Goal: Complete application form

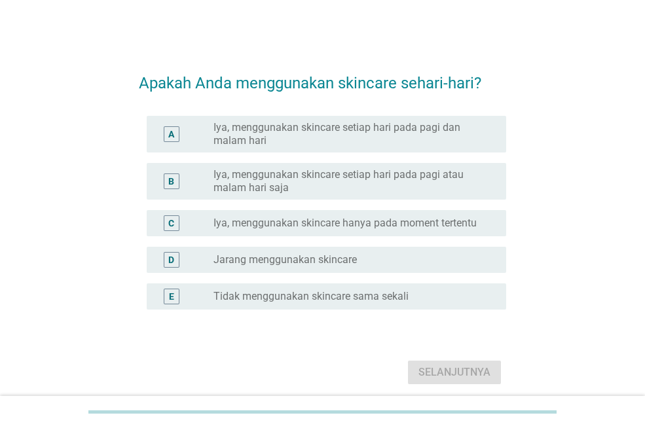
click at [322, 401] on div at bounding box center [322, 412] width 645 height 32
click at [265, 130] on label "Iya, menggunakan skincare setiap hari pada pagi dan malam hari" at bounding box center [349, 134] width 272 height 26
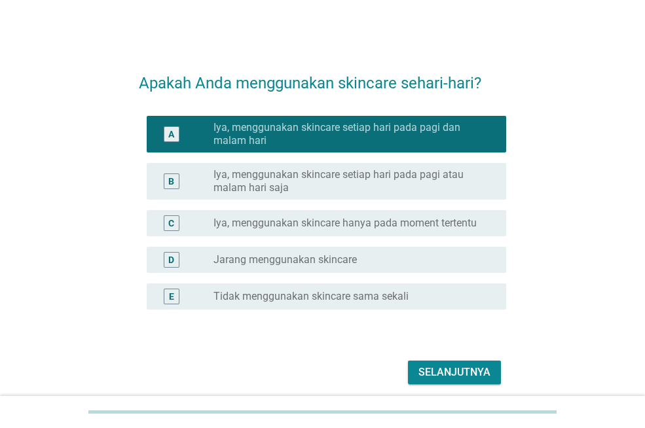
click at [443, 369] on div "Selanjutnya" at bounding box center [454, 373] width 72 height 16
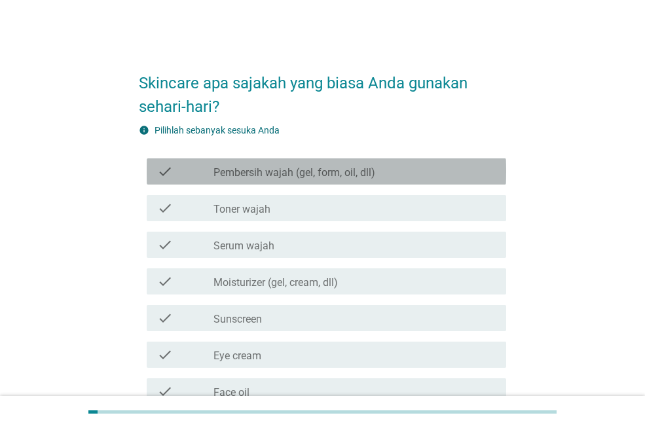
click at [350, 170] on label "Pembersih wajah (gel, form, oil, dll)" at bounding box center [294, 172] width 162 height 13
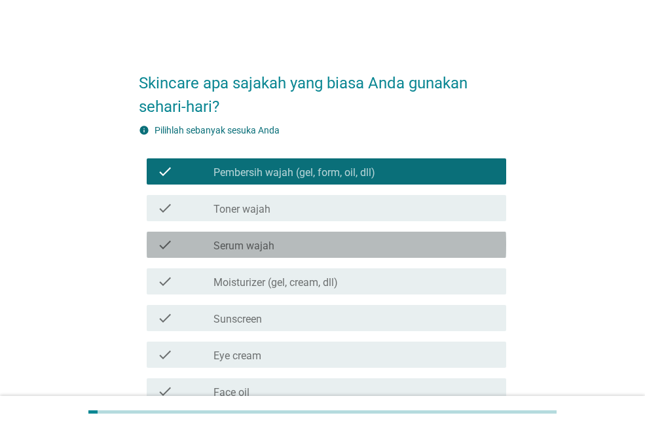
click at [244, 243] on label "Serum wajah" at bounding box center [243, 246] width 61 height 13
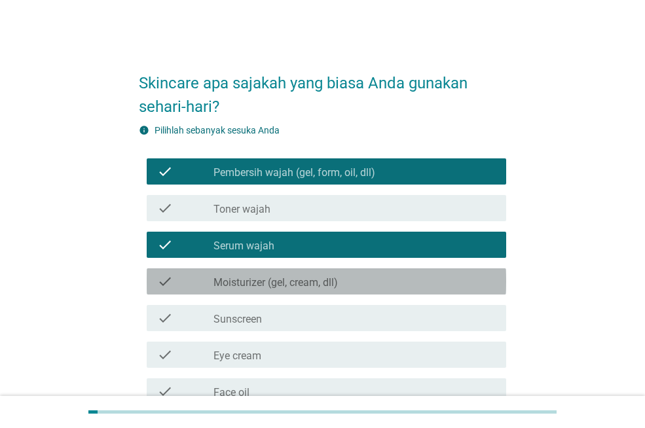
click at [250, 284] on label "Moisturizer (gel, cream, dll)" at bounding box center [275, 282] width 124 height 13
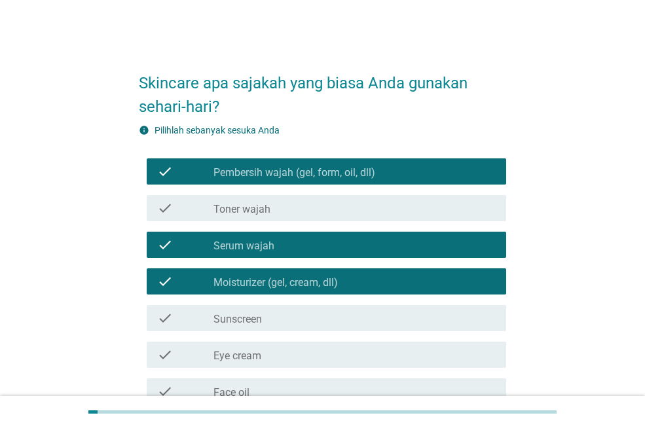
click at [248, 327] on div "check check_box_outline_blank Sunscreen" at bounding box center [327, 318] width 360 height 26
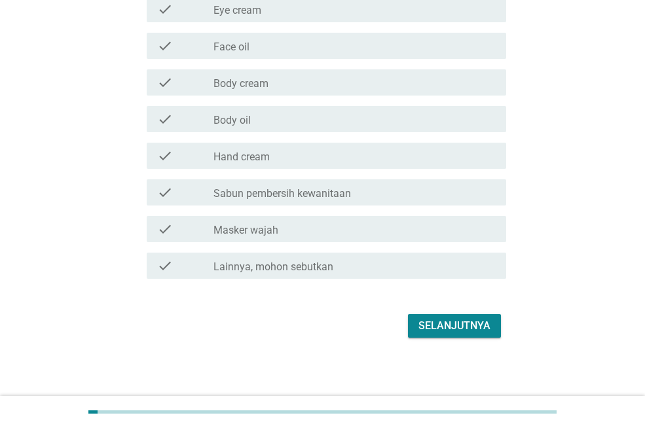
scroll to position [349, 0]
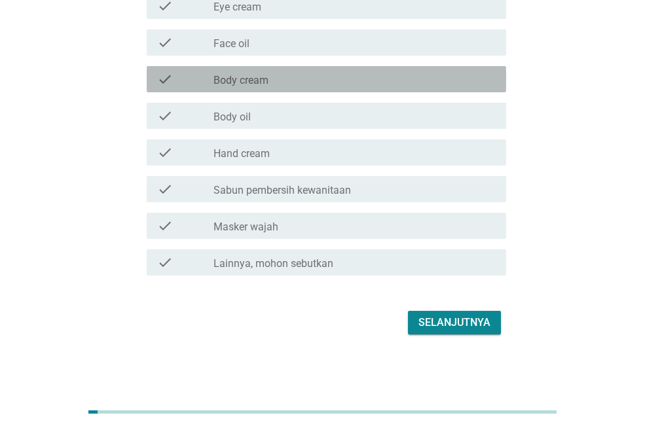
click at [221, 86] on label "Body cream" at bounding box center [240, 80] width 55 height 13
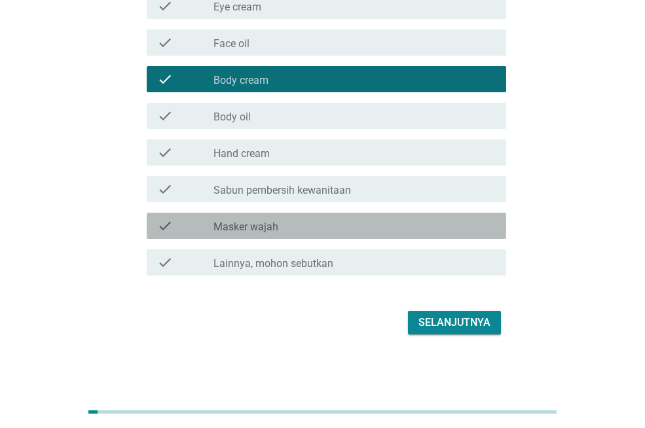
click at [265, 229] on label "Masker wajah" at bounding box center [245, 227] width 65 height 13
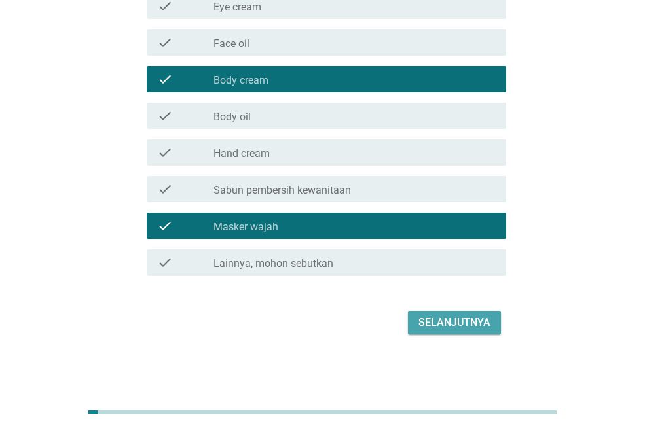
click at [434, 318] on div "Selanjutnya" at bounding box center [454, 323] width 72 height 16
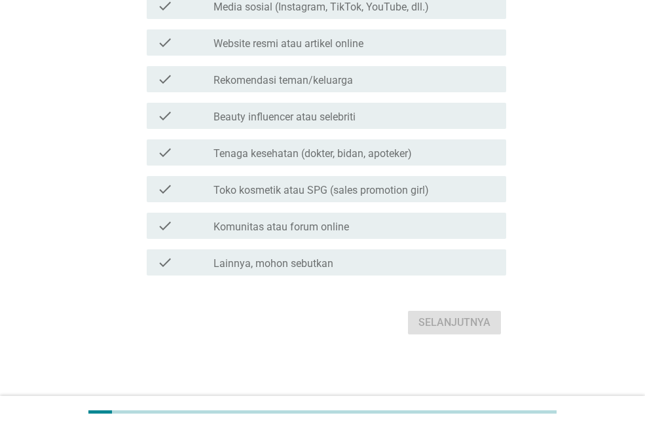
scroll to position [0, 0]
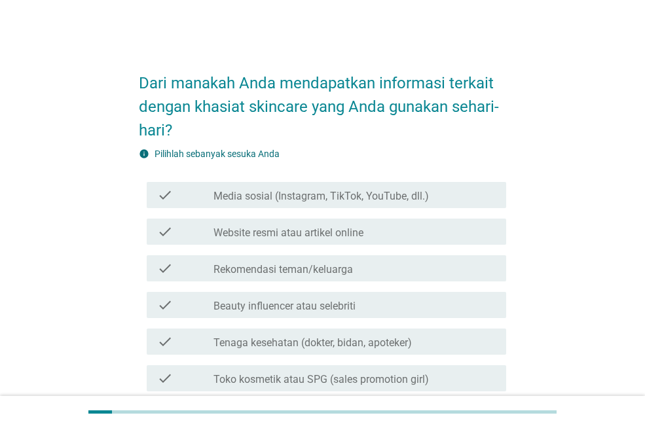
click at [292, 193] on label "Media sosial (Instagram, TikTok, YouTube, dll.)" at bounding box center [320, 196] width 215 height 13
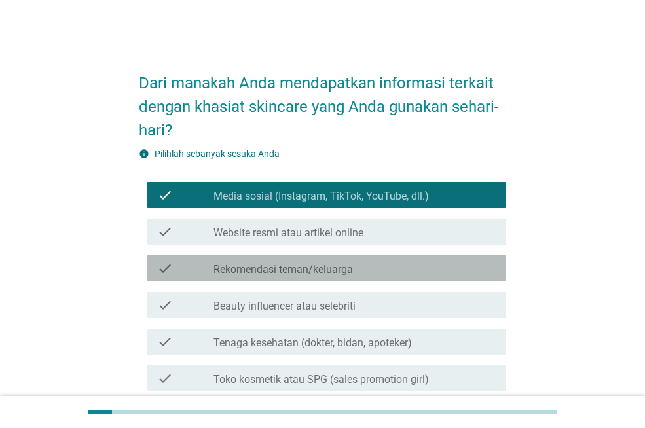
click at [320, 272] on label "Rekomendasi teman/keluarga" at bounding box center [282, 269] width 139 height 13
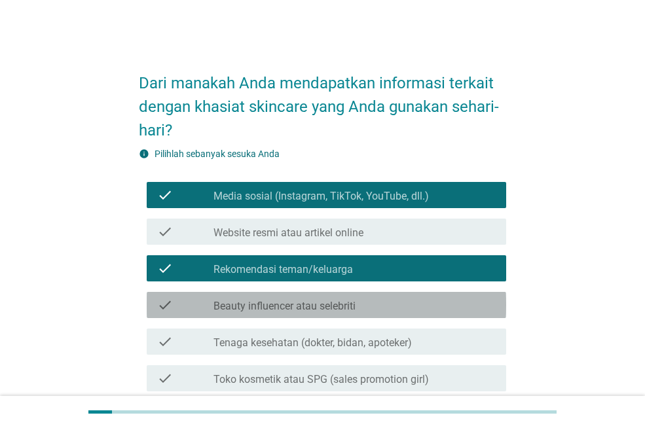
click at [236, 294] on div "check check_box_outline_blank Beauty influencer atau selebriti" at bounding box center [327, 305] width 360 height 26
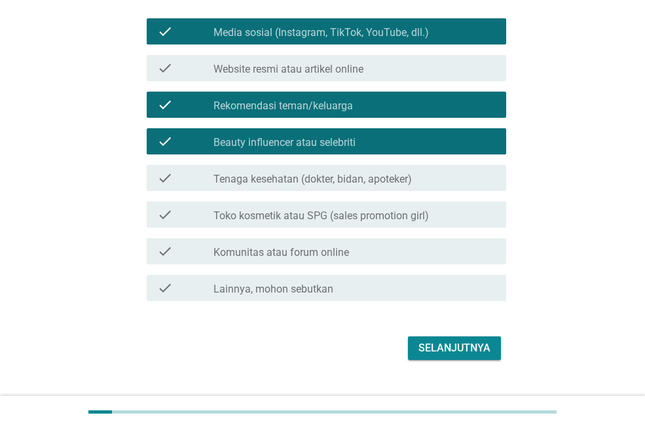
scroll to position [189, 0]
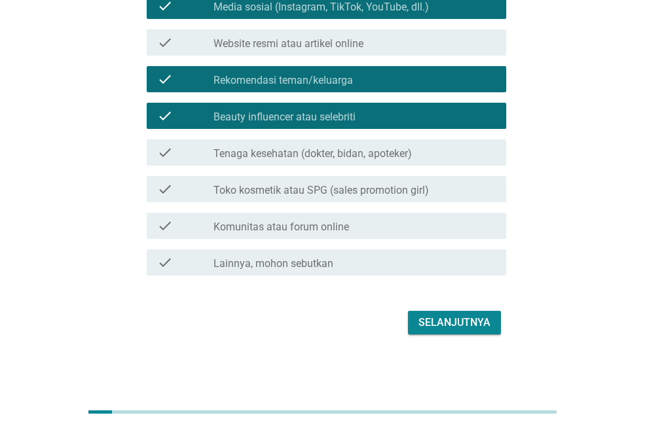
click at [466, 319] on div "Selanjutnya" at bounding box center [454, 323] width 72 height 16
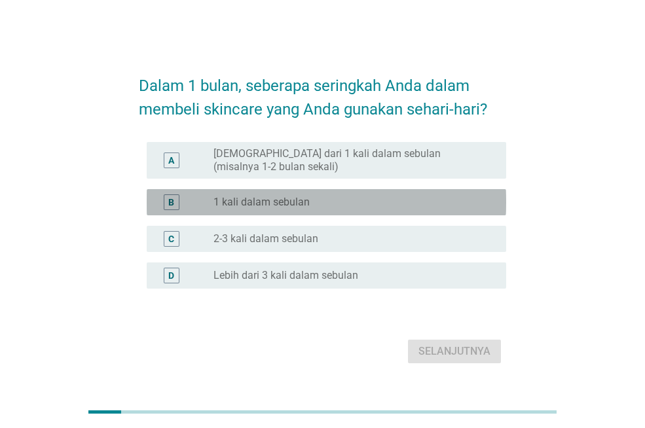
click at [265, 200] on label "1 kali dalam sebulan" at bounding box center [261, 202] width 96 height 13
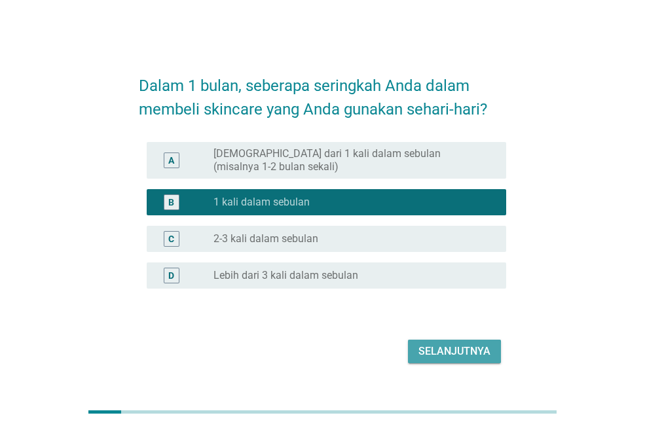
click at [440, 343] on button "Selanjutnya" at bounding box center [454, 352] width 93 height 24
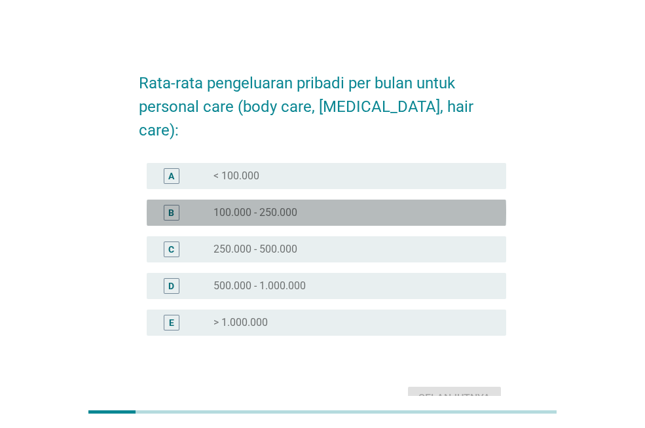
click at [240, 206] on label "100.000 - 250.000" at bounding box center [255, 212] width 84 height 13
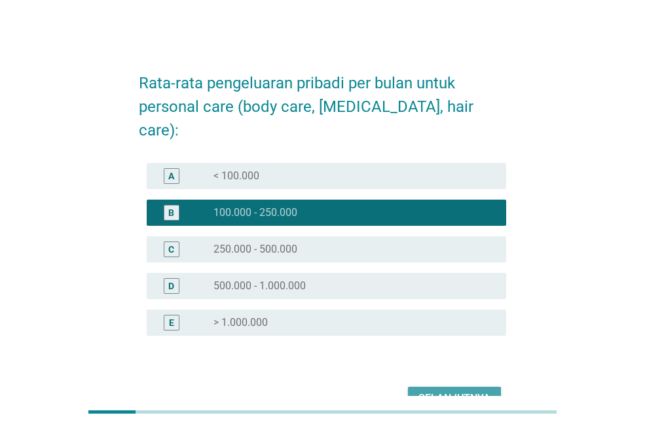
click at [454, 391] on div "Selanjutnya" at bounding box center [454, 399] width 72 height 16
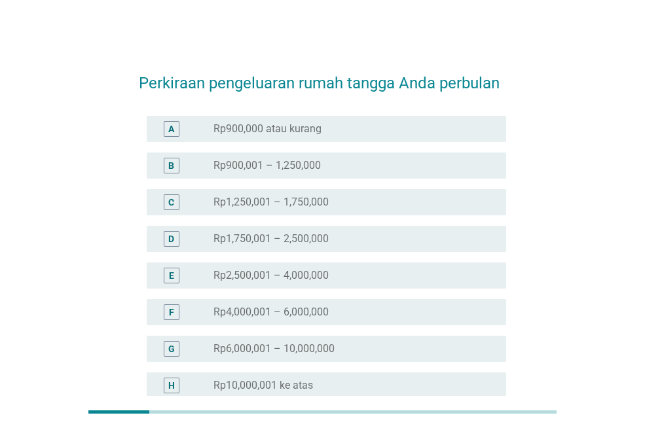
click at [283, 277] on label "Rp2,500,001 – 4,000,000" at bounding box center [270, 275] width 115 height 13
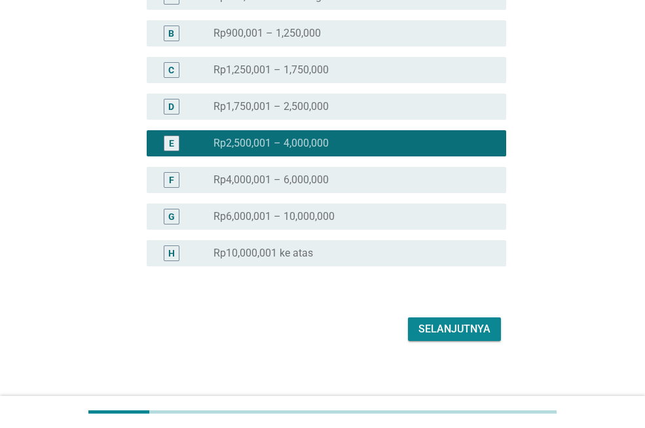
scroll to position [139, 0]
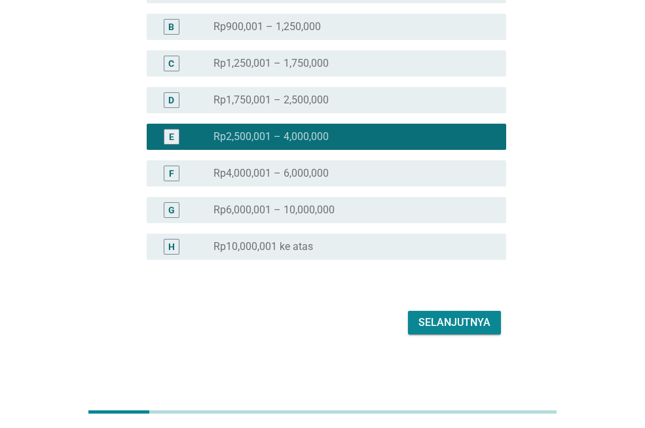
click at [468, 319] on div "Selanjutnya" at bounding box center [454, 323] width 72 height 16
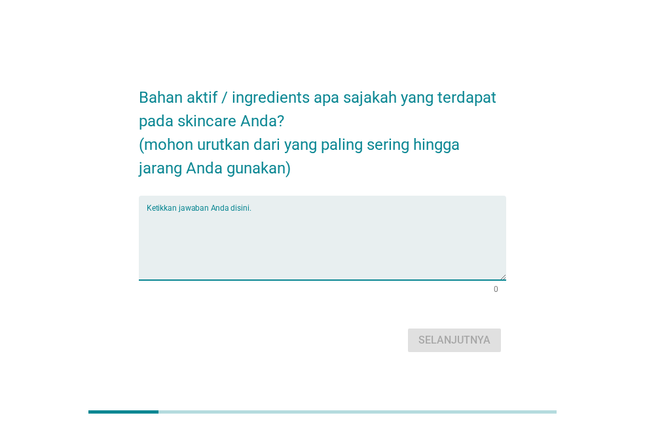
click at [213, 213] on textarea "Ketikkan jawaban Anda disini." at bounding box center [327, 246] width 360 height 69
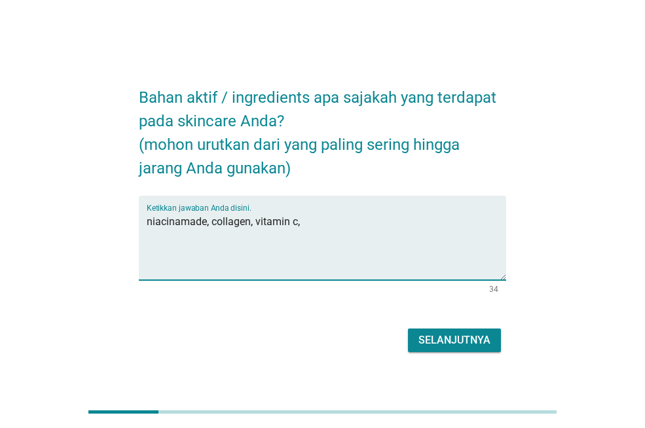
click at [196, 221] on textarea "niacinamade, collagen, vitamin c," at bounding box center [327, 246] width 360 height 69
click at [310, 229] on textarea "[MEDICAL_DATA], collagen, vitamin c," at bounding box center [327, 246] width 360 height 69
type textarea "[MEDICAL_DATA], collagen, vitamin c, [MEDICAL_DATA]"
click at [454, 339] on div "Selanjutnya" at bounding box center [454, 341] width 72 height 16
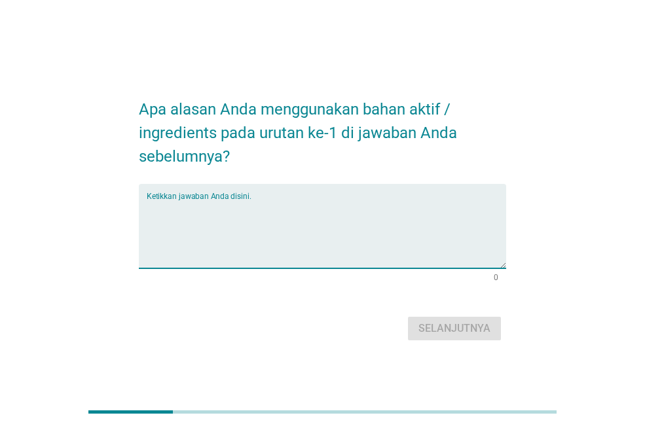
click at [232, 202] on textarea "Ketikkan jawaban Anda disini." at bounding box center [327, 234] width 360 height 69
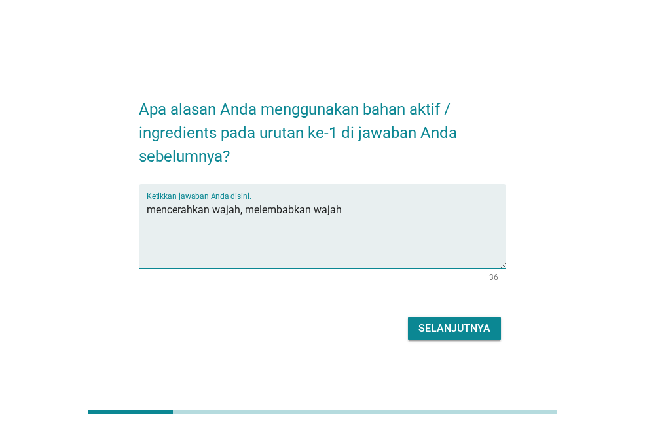
type textarea "mencerahkan wajah, melembabkan wajah"
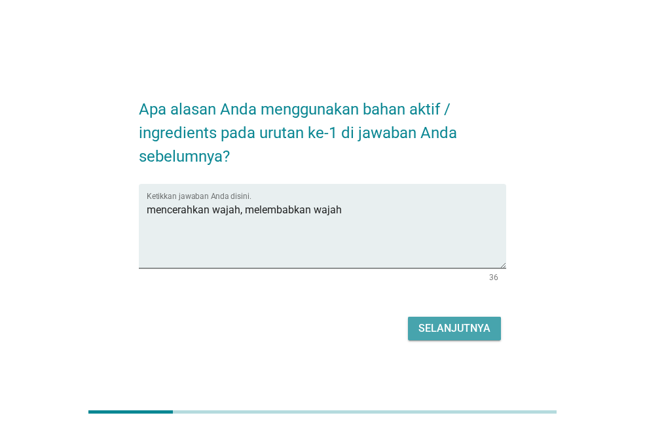
click at [418, 327] on div "Selanjutnya" at bounding box center [454, 329] width 72 height 16
click at [418, 327] on div "Selanjutnya" at bounding box center [322, 328] width 367 height 31
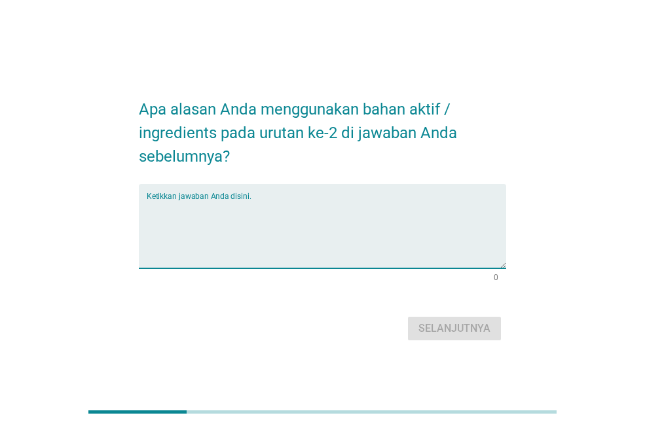
click at [221, 218] on textarea "Ketikkan jawaban Anda disini." at bounding box center [327, 234] width 360 height 69
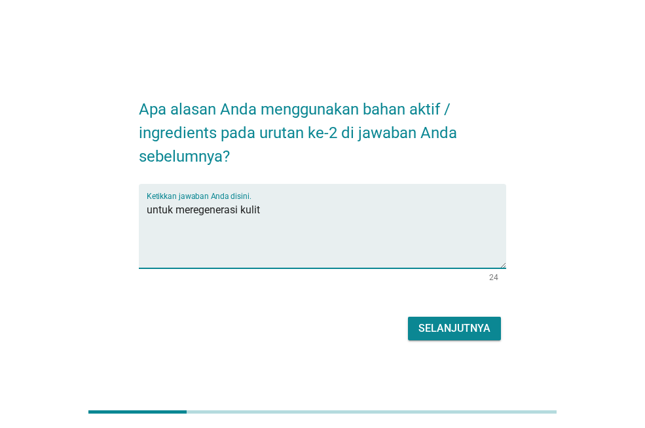
type textarea "untuk meregenerasi kulit"
click at [438, 327] on div "Selanjutnya" at bounding box center [454, 329] width 72 height 16
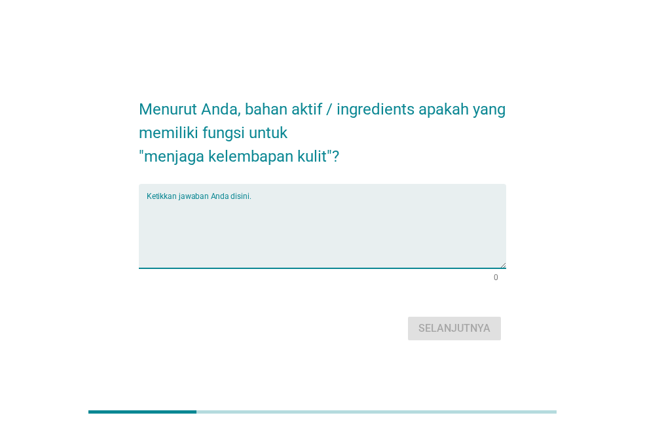
click at [209, 214] on textarea "Ketikkan jawaban Anda disini." at bounding box center [327, 234] width 360 height 69
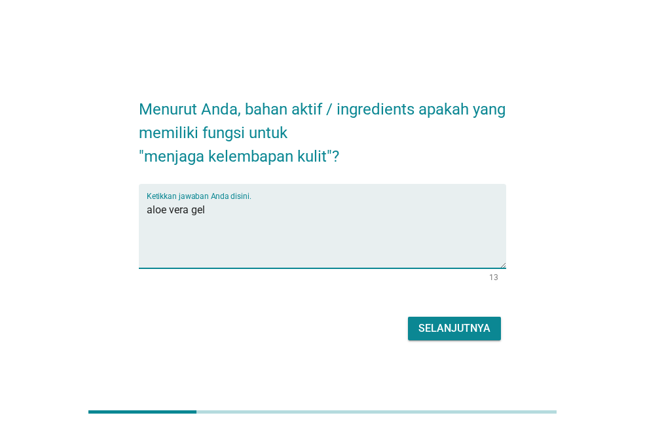
type textarea "aloe vera gel"
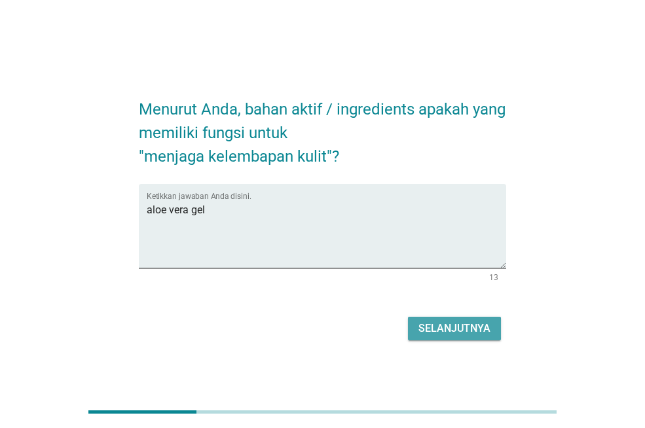
click at [438, 323] on div "Selanjutnya" at bounding box center [454, 329] width 72 height 16
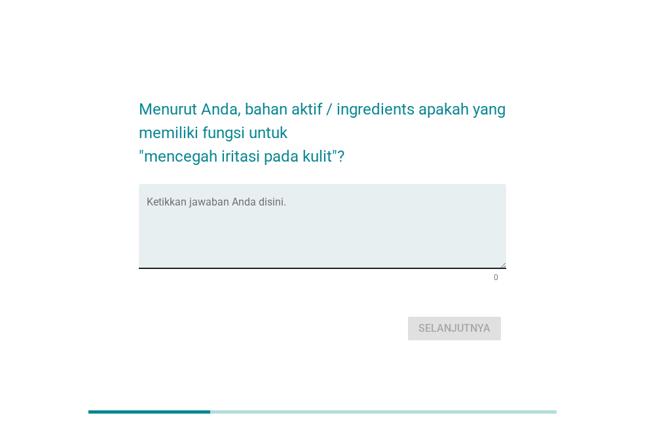
click at [269, 215] on textarea "Ketikkan jawaban Anda disini." at bounding box center [327, 234] width 360 height 69
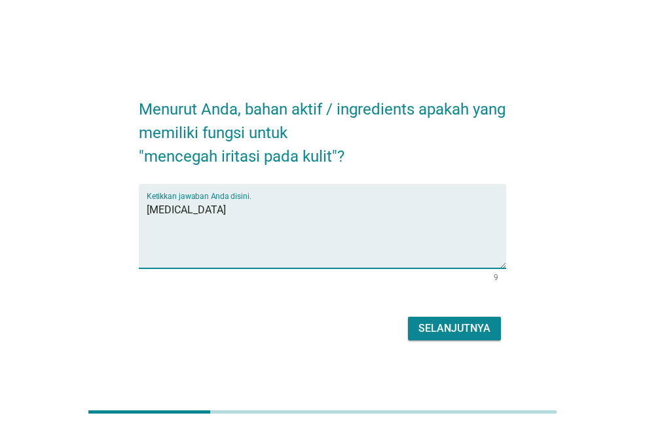
type textarea "[MEDICAL_DATA]"
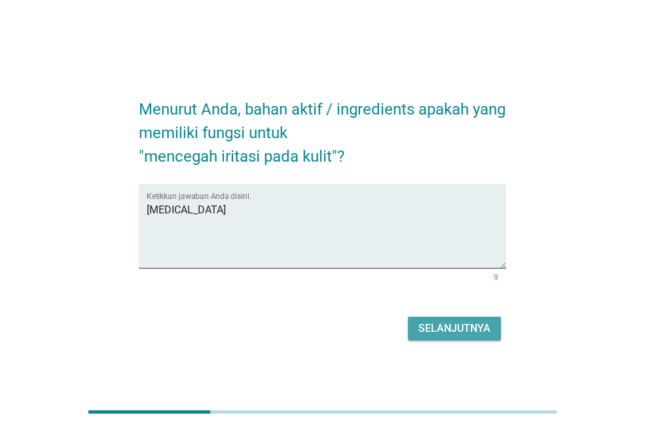
click at [460, 326] on div "Selanjutnya" at bounding box center [454, 329] width 72 height 16
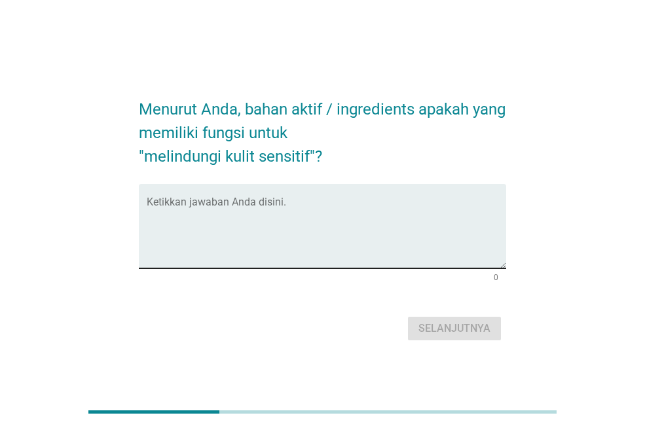
click at [262, 227] on textarea "Ketikkan jawaban Anda disini." at bounding box center [327, 234] width 360 height 69
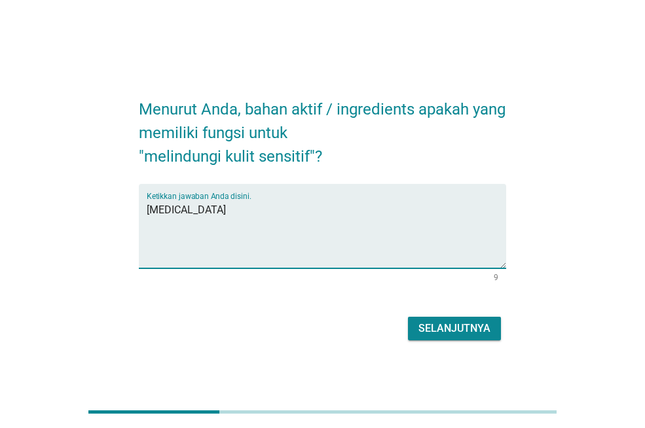
type textarea "[MEDICAL_DATA]"
click at [432, 324] on div "Selanjutnya" at bounding box center [454, 329] width 72 height 16
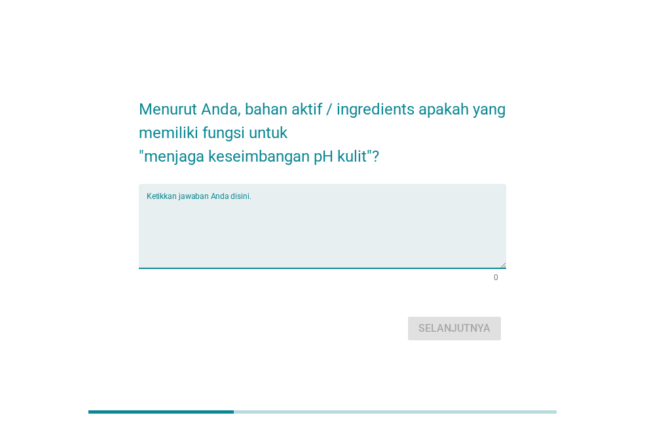
click at [248, 213] on textarea "Ketikkan jawaban Anda disini." at bounding box center [327, 234] width 360 height 69
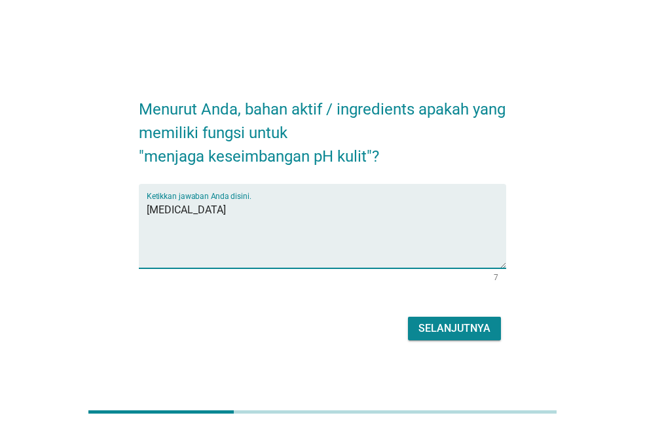
type textarea "[MEDICAL_DATA]"
click at [447, 326] on div "Selanjutnya" at bounding box center [454, 329] width 72 height 16
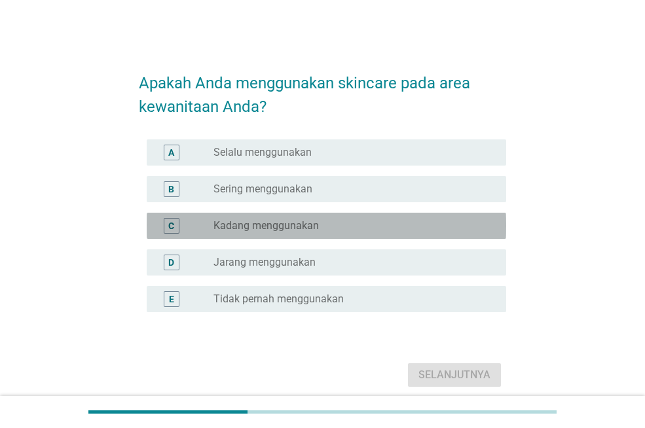
click at [244, 223] on label "Kadang menggunakan" at bounding box center [265, 225] width 105 height 13
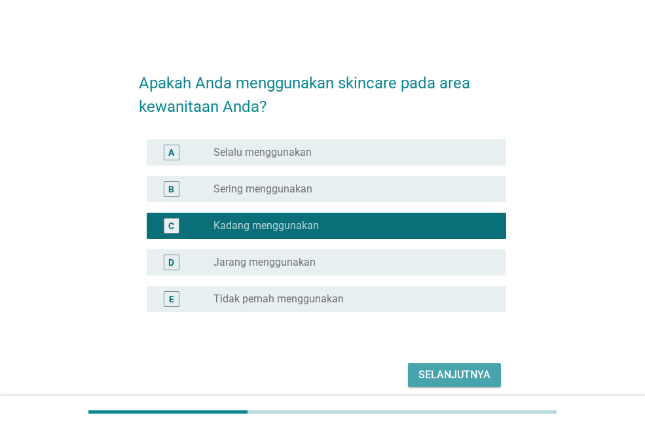
click at [422, 369] on div "Selanjutnya" at bounding box center [454, 375] width 72 height 16
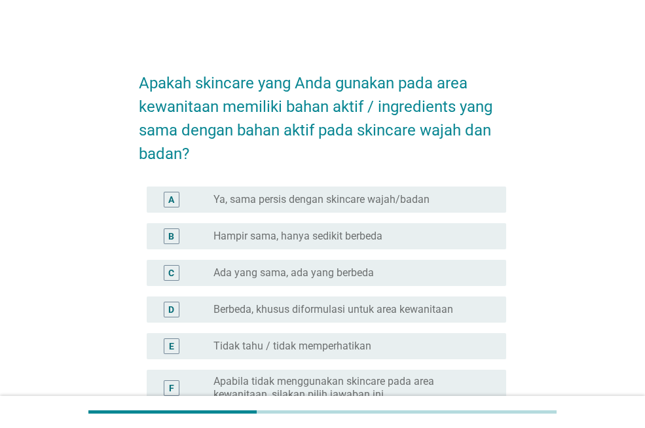
click at [299, 274] on label "Ada yang sama, ada yang berbeda" at bounding box center [293, 273] width 160 height 13
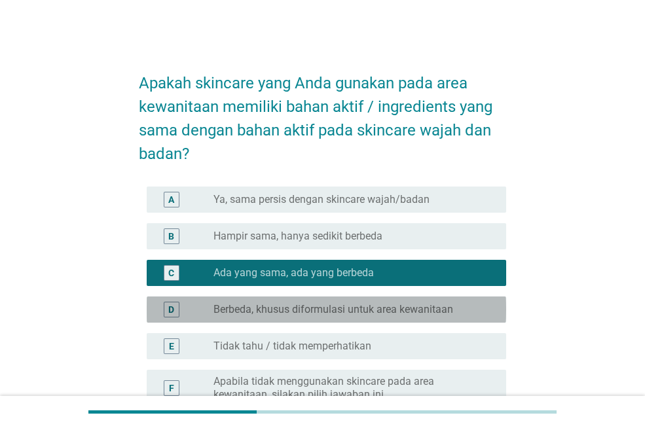
click at [434, 297] on div "D radio_button_unchecked Berbeda, khusus diformulasi untuk area kewanitaan" at bounding box center [327, 310] width 360 height 26
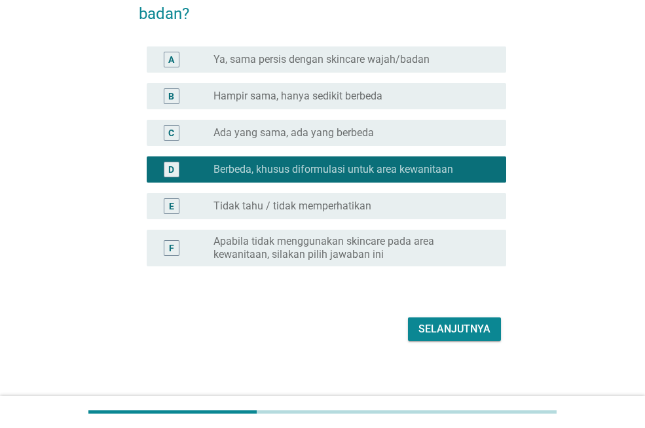
scroll to position [147, 0]
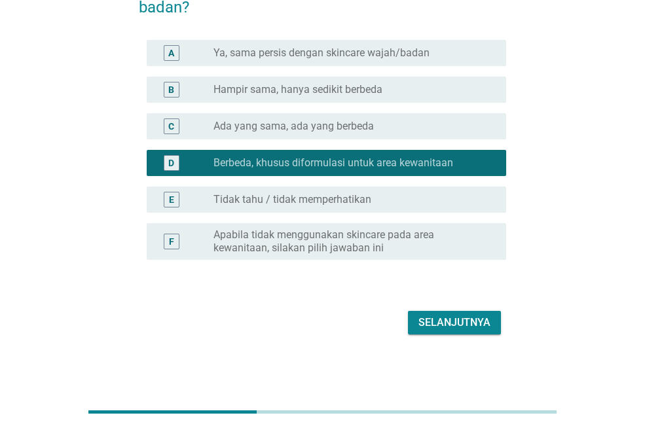
click at [455, 315] on div "Selanjutnya" at bounding box center [454, 323] width 72 height 16
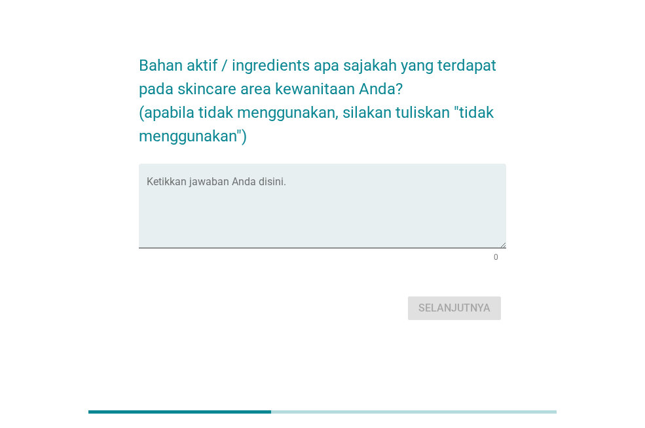
scroll to position [0, 0]
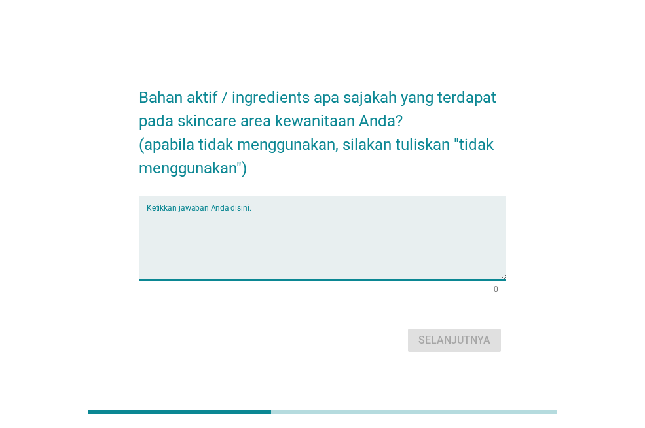
click at [251, 220] on textarea "Ketikkan jawaban Anda disini." at bounding box center [327, 246] width 360 height 69
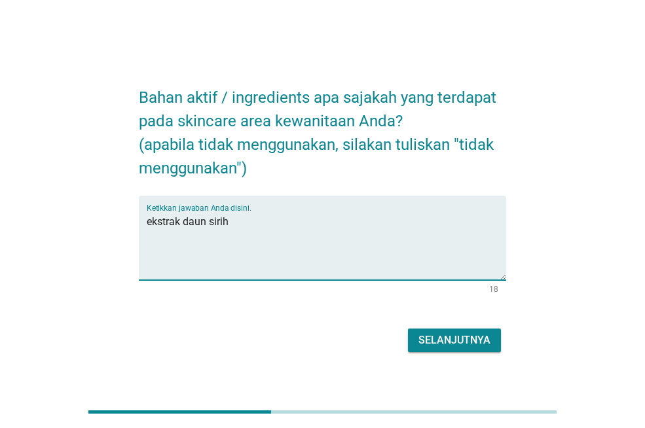
type textarea "ekstrak daun sirih"
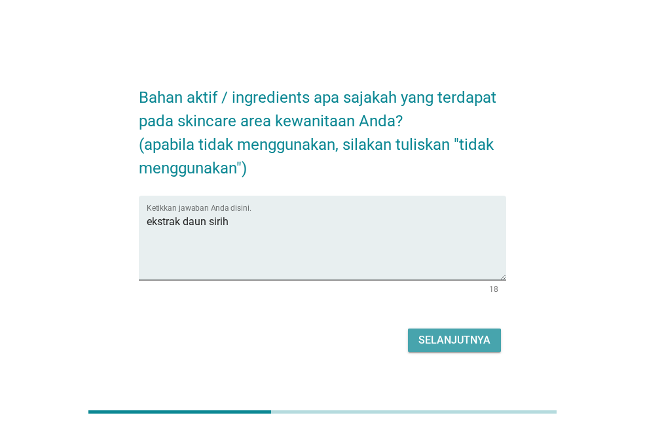
click at [435, 333] on div "Selanjutnya" at bounding box center [454, 341] width 72 height 16
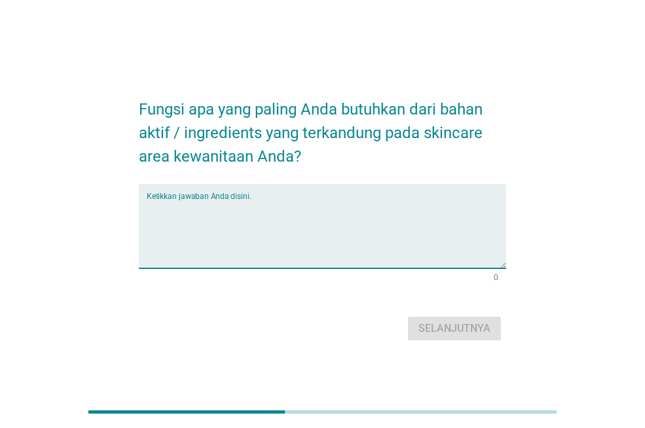
click at [208, 225] on textarea "Ketikkan jawaban Anda disini." at bounding box center [327, 234] width 360 height 69
type textarea "t"
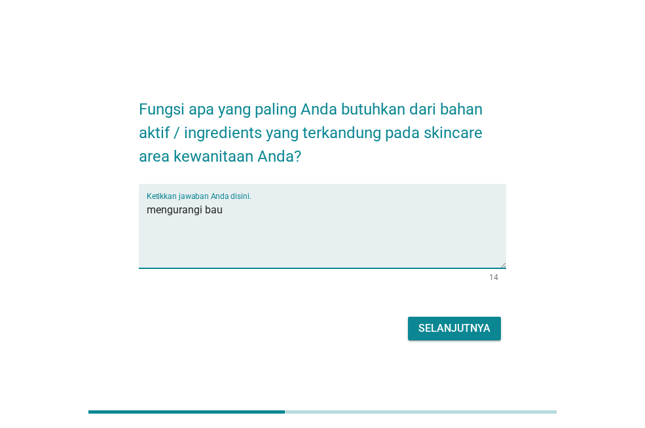
type textarea "mengurangi bau"
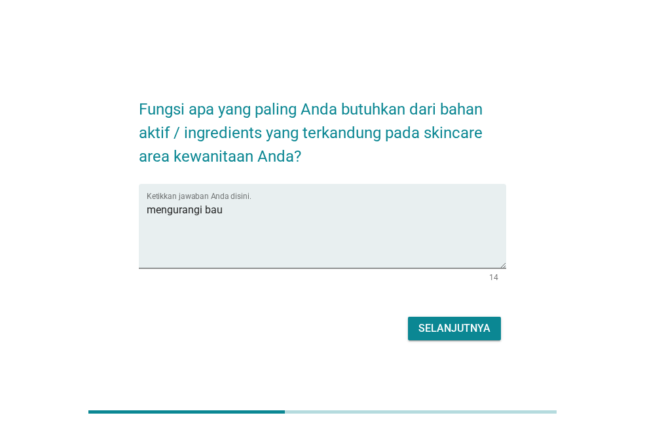
click at [470, 332] on div "Selanjutnya" at bounding box center [454, 329] width 72 height 16
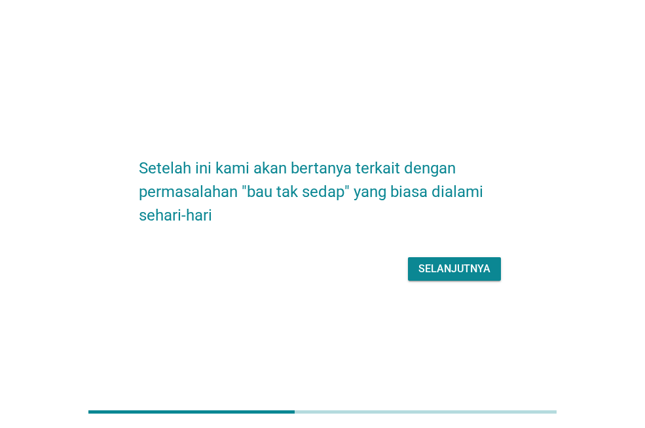
click at [462, 265] on div "Selanjutnya" at bounding box center [454, 269] width 72 height 16
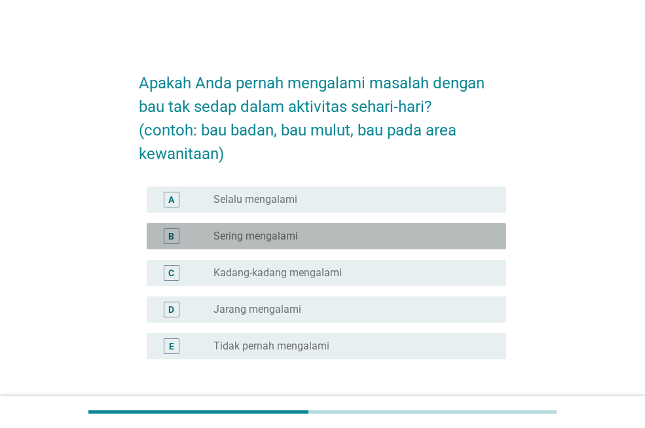
click at [251, 236] on label "Sering mengalami" at bounding box center [255, 236] width 84 height 13
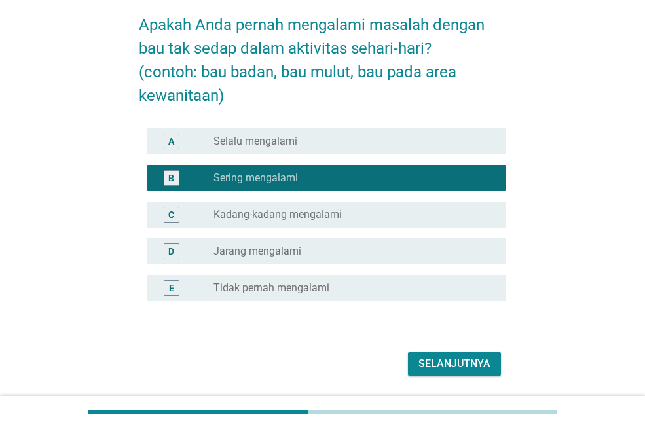
scroll to position [100, 0]
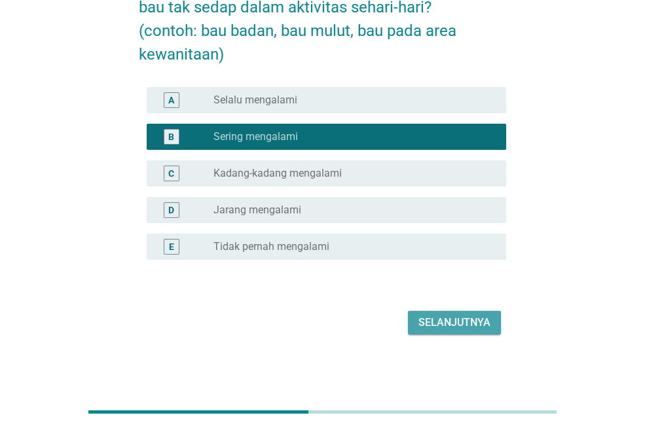
click at [470, 322] on div "Selanjutnya" at bounding box center [454, 323] width 72 height 16
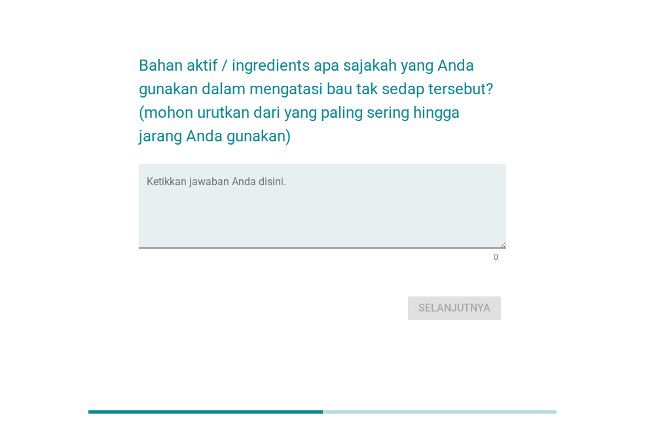
scroll to position [0, 0]
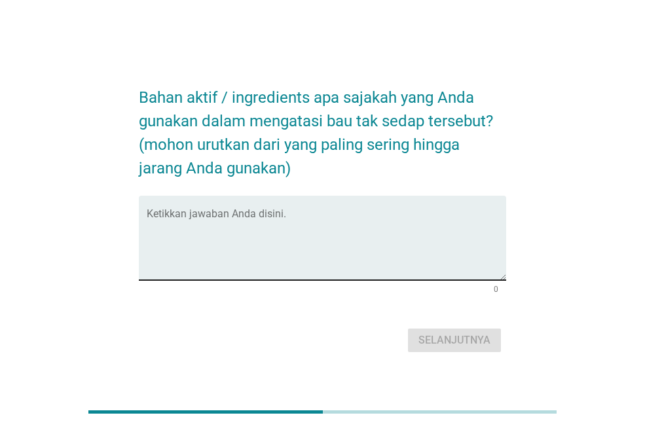
click at [204, 226] on textarea "Ketikkan jawaban Anda disini." at bounding box center [327, 246] width 360 height 69
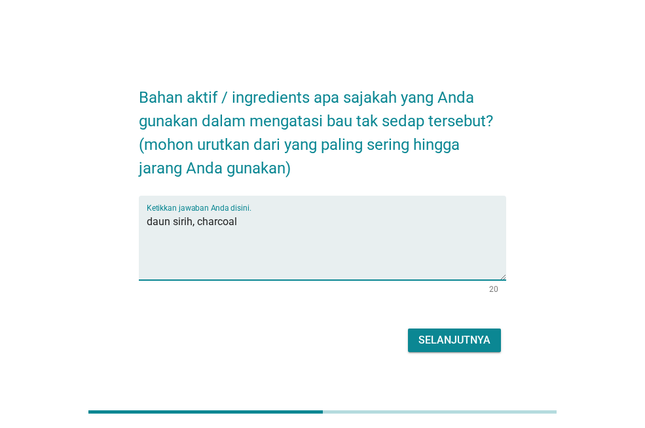
type textarea "daun sirih, charcoal"
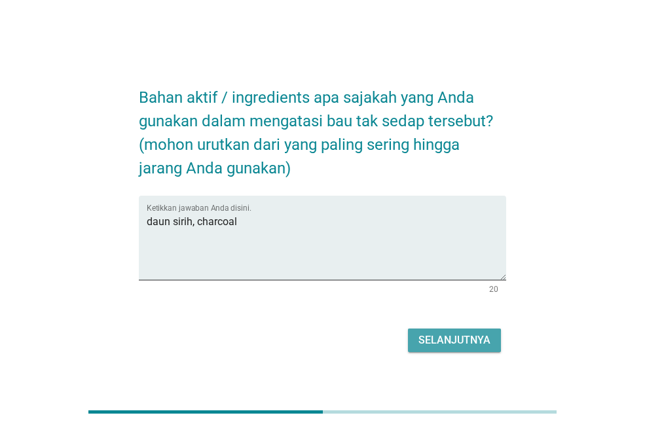
click at [421, 341] on div "Selanjutnya" at bounding box center [454, 341] width 72 height 16
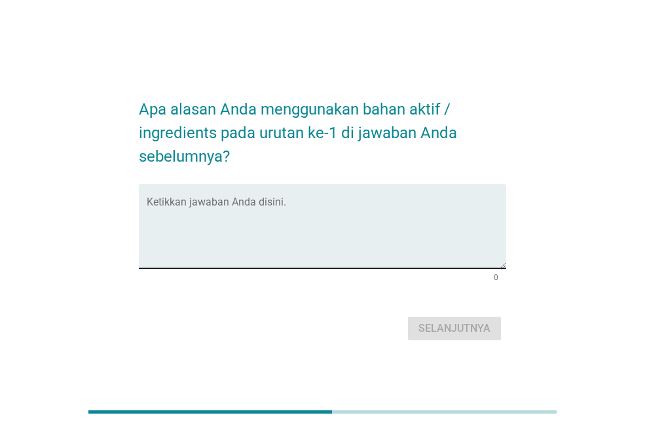
click at [249, 218] on textarea "Ketikkan jawaban Anda disini." at bounding box center [327, 234] width 360 height 69
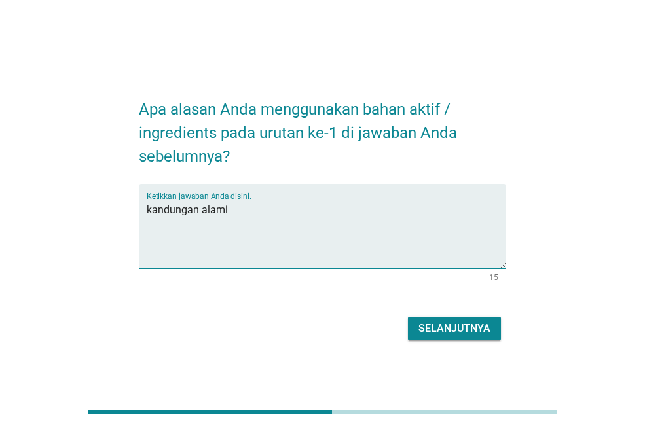
type textarea "kandungan alami"
click at [466, 329] on div "Selanjutnya" at bounding box center [454, 329] width 72 height 16
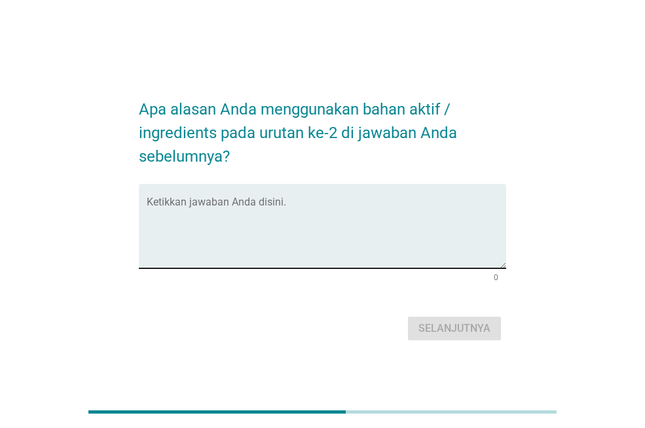
click at [226, 201] on textarea "Ketikkan jawaban Anda disini." at bounding box center [327, 234] width 360 height 69
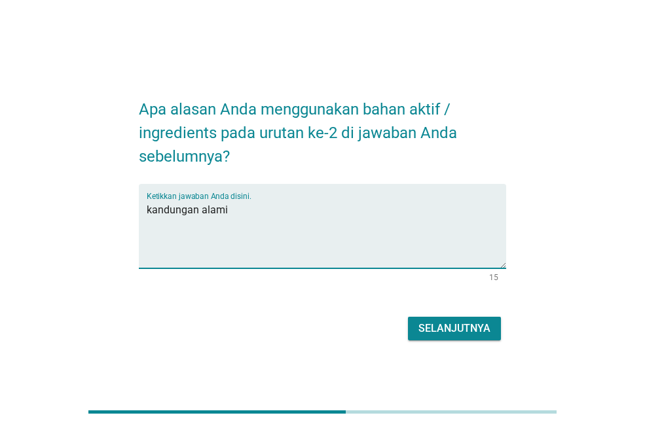
type textarea "kandungan alami"
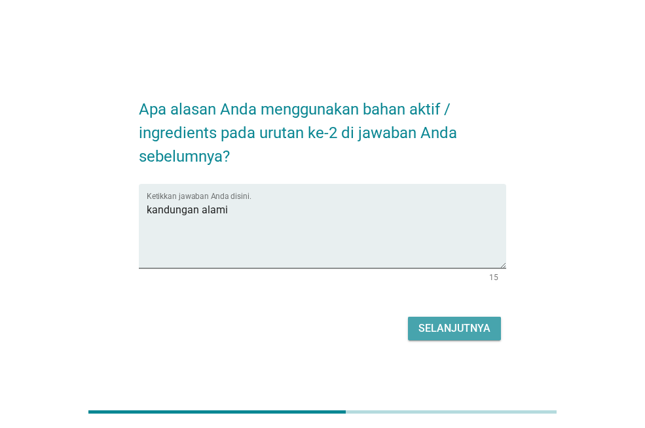
click at [429, 323] on div "Selanjutnya" at bounding box center [454, 329] width 72 height 16
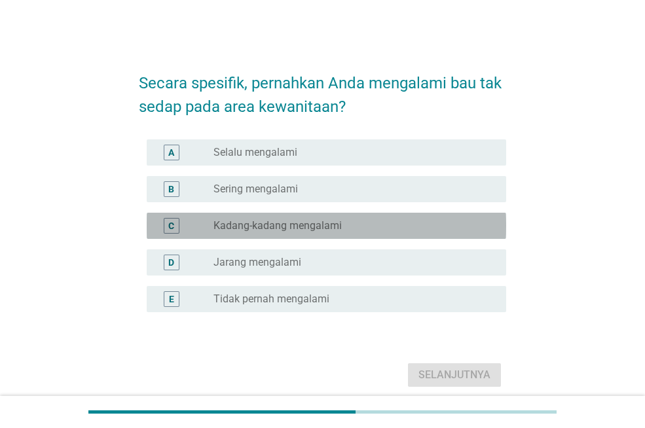
click at [282, 231] on label "Kadang-kadang mengalami" at bounding box center [277, 225] width 128 height 13
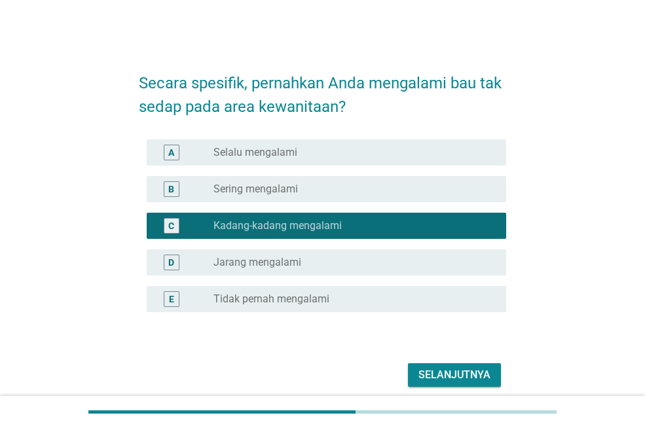
click at [270, 191] on label "Sering mengalami" at bounding box center [255, 189] width 84 height 13
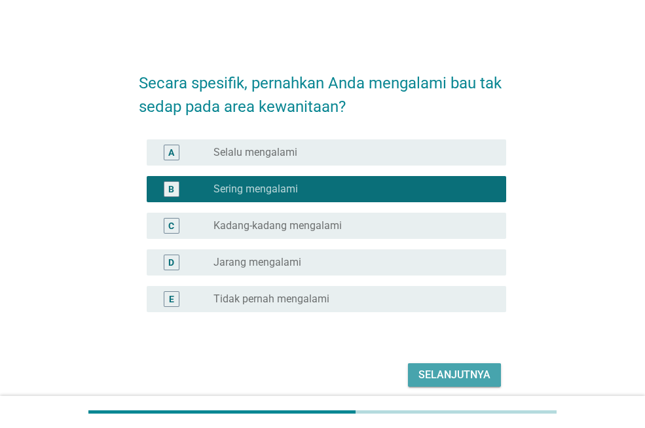
click at [435, 371] on div "Selanjutnya" at bounding box center [454, 375] width 72 height 16
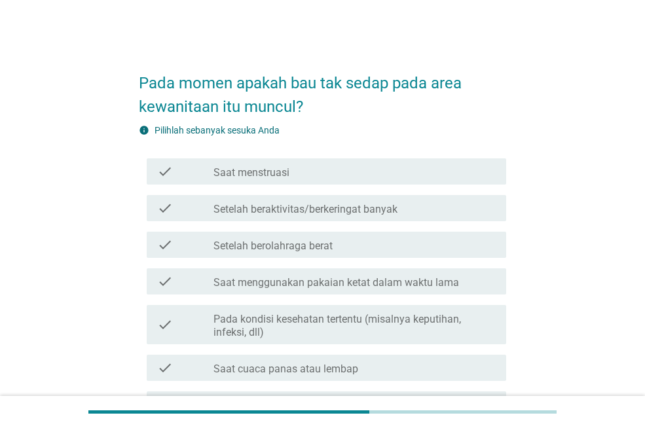
click at [306, 211] on label "Setelah beraktivitas/berkeringat banyak" at bounding box center [305, 209] width 184 height 13
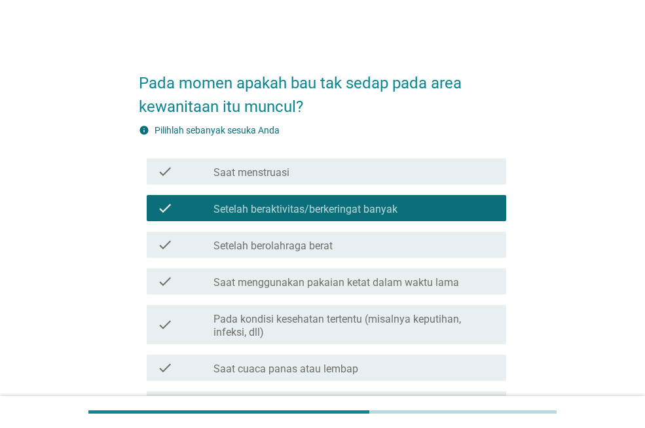
scroll to position [192, 0]
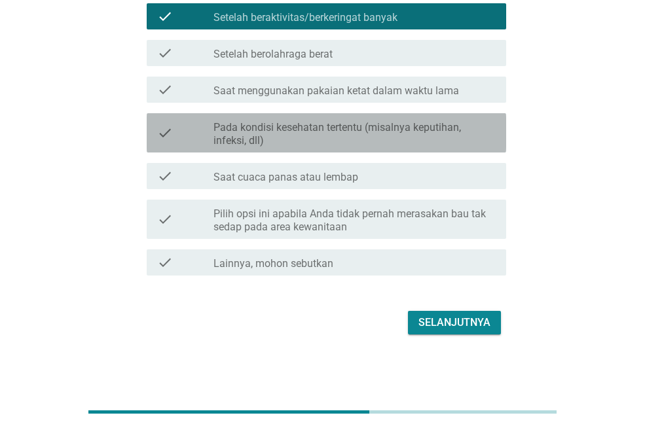
click at [376, 139] on label "Pada kondisi kesehatan tertentu (misalnya keputihan, infeksi, dll)" at bounding box center [354, 134] width 282 height 26
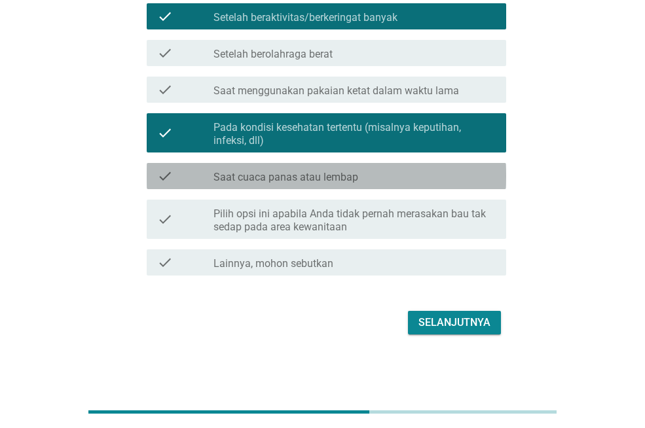
click at [361, 181] on div "check_box_outline_blank Saat cuaca panas atau lembap" at bounding box center [354, 176] width 282 height 16
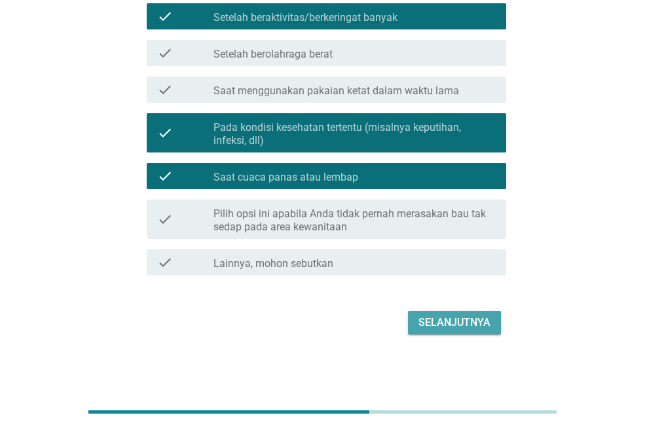
click at [440, 319] on div "Selanjutnya" at bounding box center [454, 323] width 72 height 16
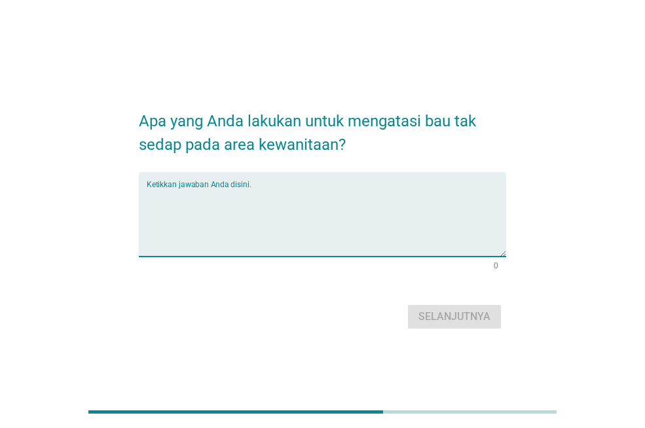
click at [187, 198] on textarea "Ketikkan jawaban Anda disini." at bounding box center [327, 222] width 360 height 69
type textarea "m"
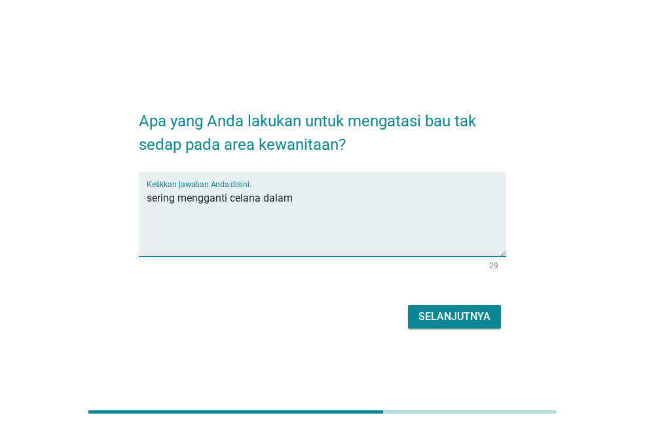
type textarea "sering mengganti celana dalam"
click at [441, 316] on div "Selanjutnya" at bounding box center [454, 317] width 72 height 16
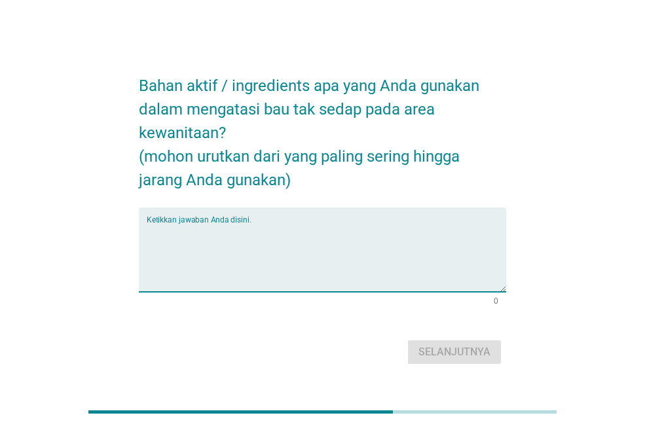
click at [245, 238] on textarea "Ketikkan jawaban Anda disini." at bounding box center [327, 257] width 360 height 69
type textarea "daun sirih"
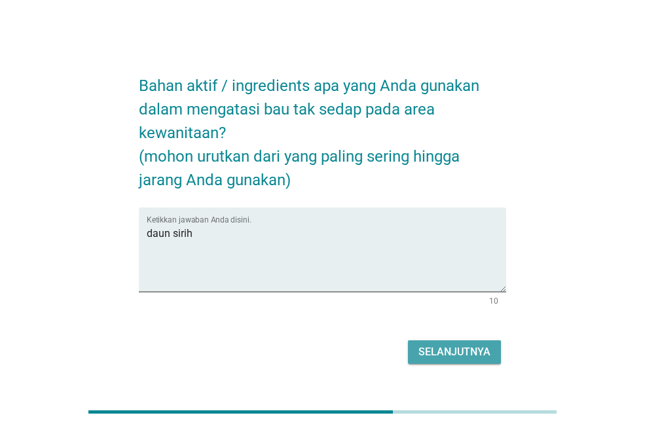
click at [456, 356] on div "Selanjutnya" at bounding box center [454, 352] width 72 height 16
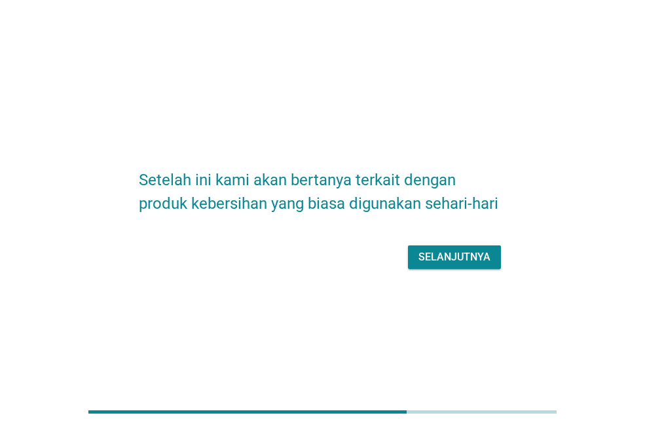
click at [437, 247] on button "Selanjutnya" at bounding box center [454, 258] width 93 height 24
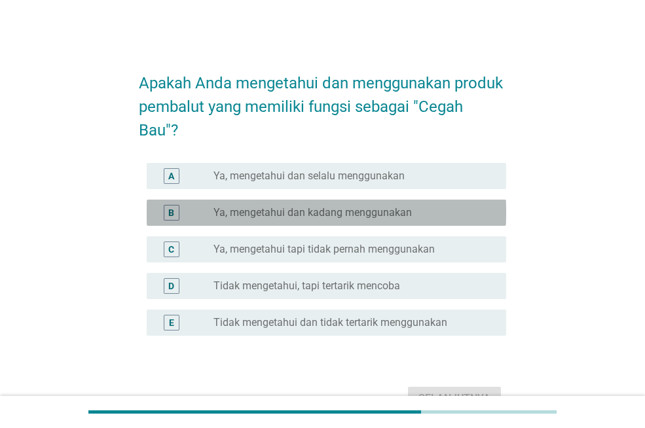
click at [356, 215] on label "Ya, mengetahui dan kadang menggunakan" at bounding box center [312, 212] width 198 height 13
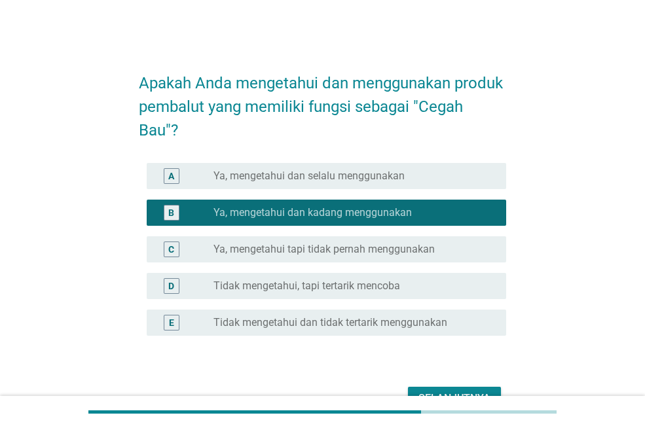
click at [343, 174] on label "Ya, mengetahui dan selalu menggunakan" at bounding box center [308, 176] width 191 height 13
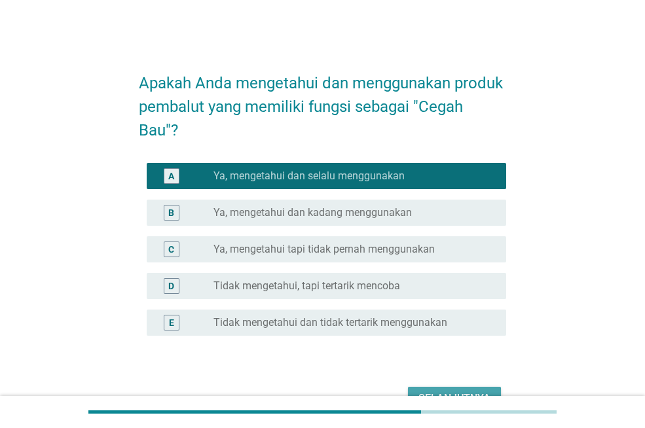
click at [435, 390] on button "Selanjutnya" at bounding box center [454, 399] width 93 height 24
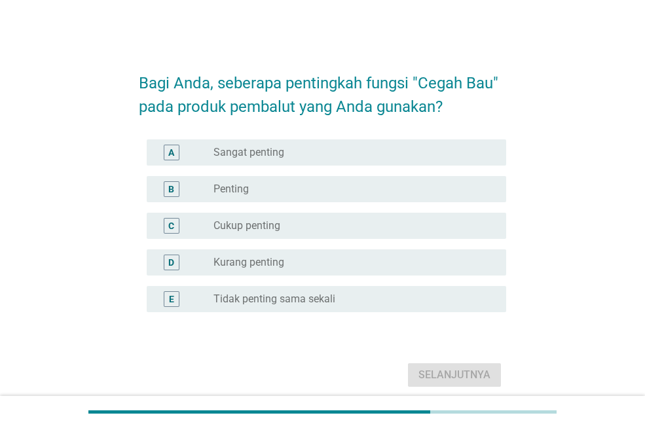
click at [207, 147] on div "A" at bounding box center [185, 153] width 56 height 16
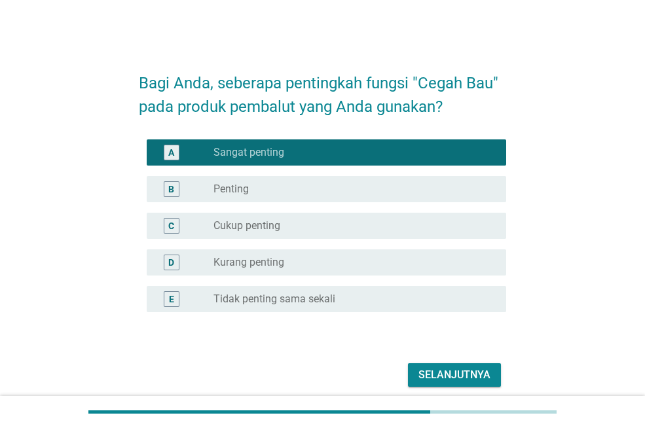
click at [445, 365] on button "Selanjutnya" at bounding box center [454, 375] width 93 height 24
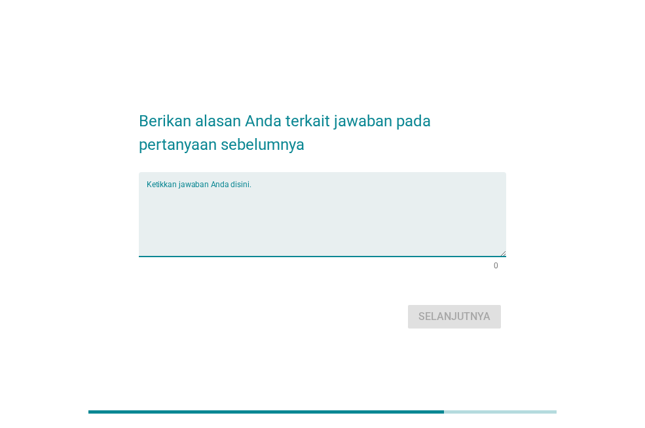
click at [242, 226] on textarea "Ketikkan jawaban Anda disini." at bounding box center [327, 222] width 360 height 69
type textarea "k"
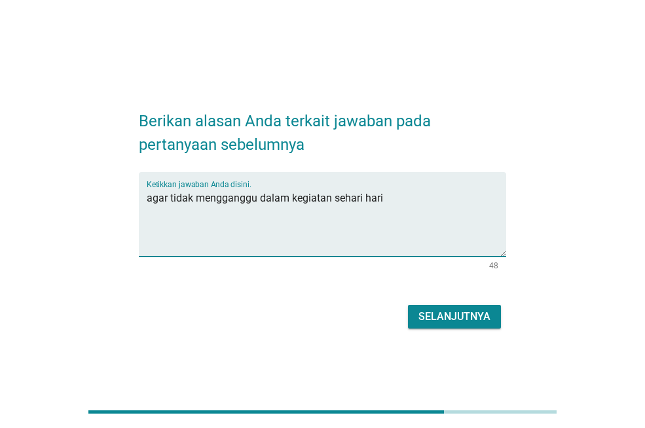
type textarea "agar tidak mengganggu dalam kegiatan sehari hari"
click at [475, 318] on div "Selanjutnya" at bounding box center [454, 317] width 72 height 16
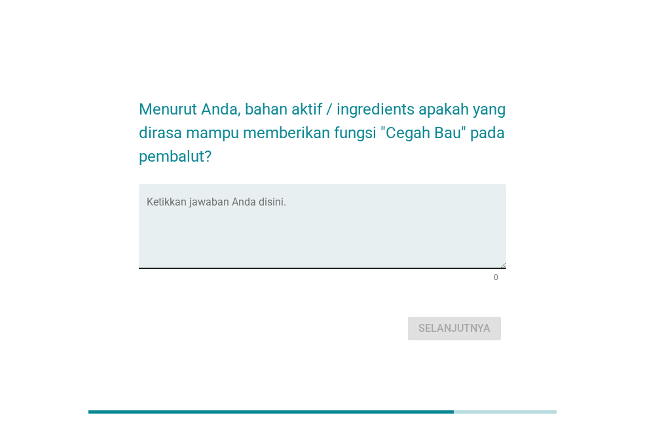
click at [242, 212] on textarea "Ketikkan jawaban Anda disini." at bounding box center [327, 234] width 360 height 69
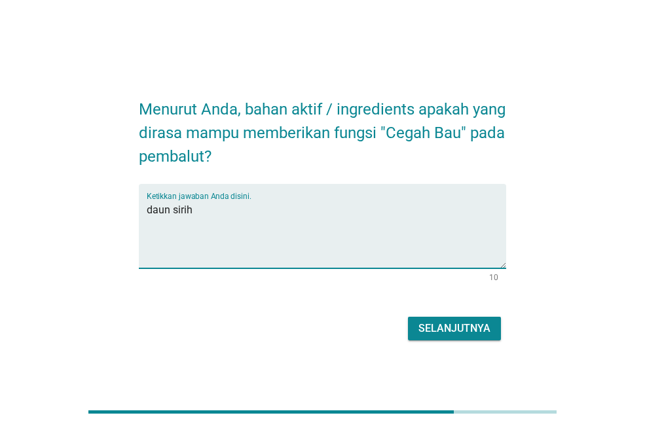
type textarea "daun sirih"
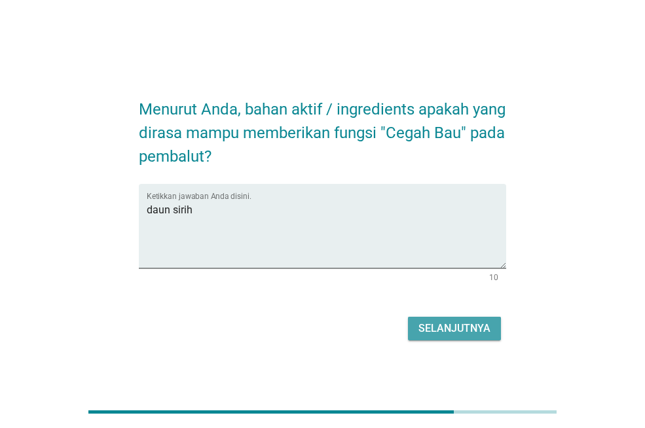
click at [433, 333] on div "Selanjutnya" at bounding box center [454, 329] width 72 height 16
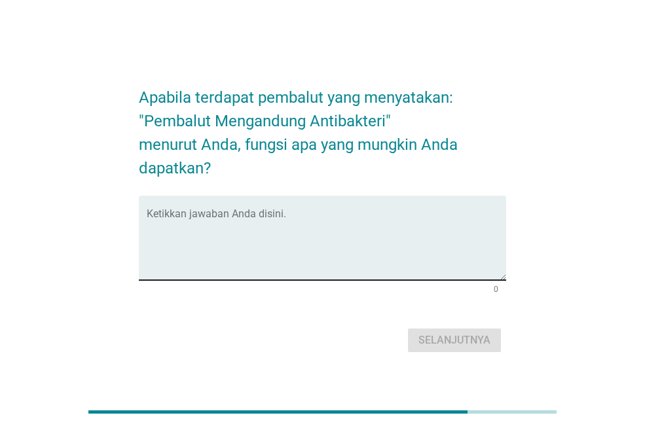
click at [211, 245] on textarea "Ketikkan jawaban Anda disini." at bounding box center [327, 246] width 360 height 69
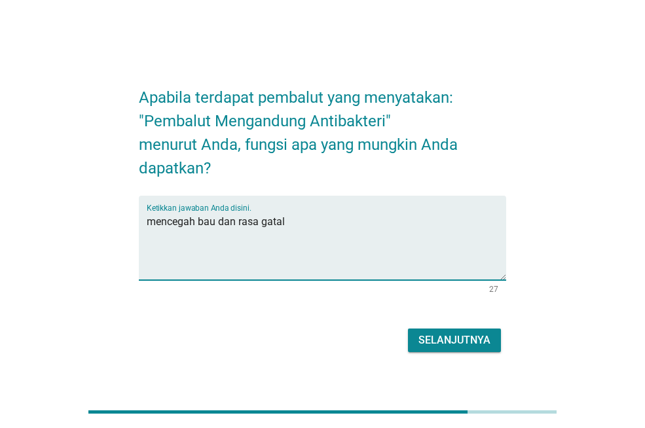
type textarea "mencegah bau dan rasa gatal"
click at [425, 333] on div "Selanjutnya" at bounding box center [454, 341] width 72 height 16
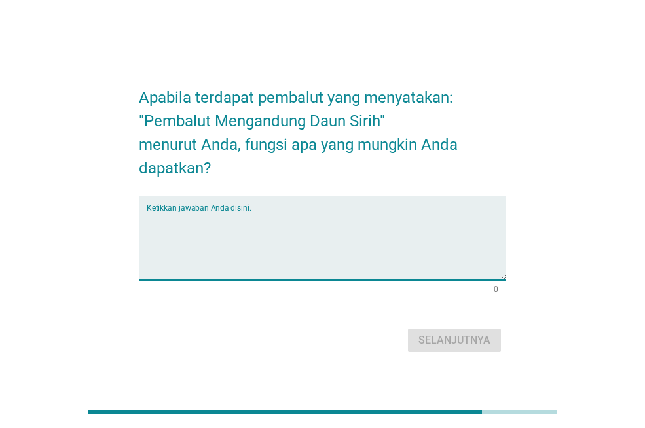
click at [177, 221] on textarea "Ketikkan jawaban Anda disini." at bounding box center [327, 246] width 360 height 69
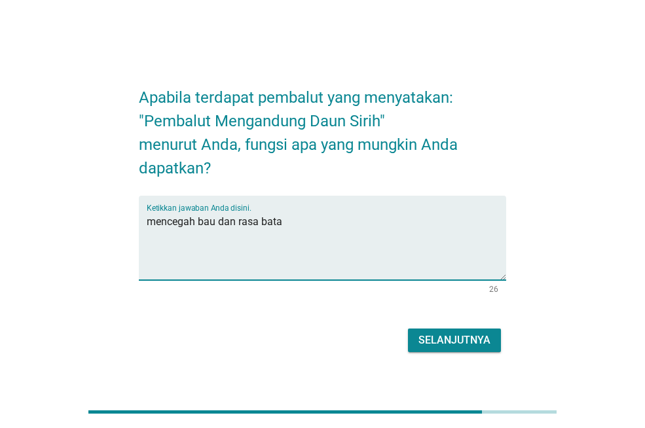
click at [288, 223] on textarea "mencegah bau dan rasa bata" at bounding box center [327, 246] width 360 height 69
type textarea "mencegah bau dan rasa gatal"
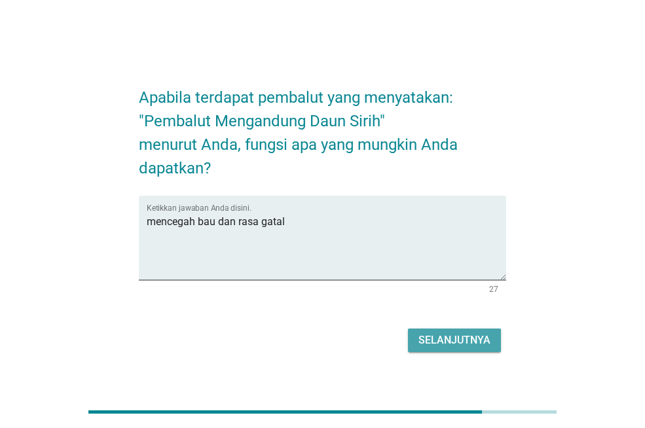
click at [435, 336] on div "Selanjutnya" at bounding box center [454, 341] width 72 height 16
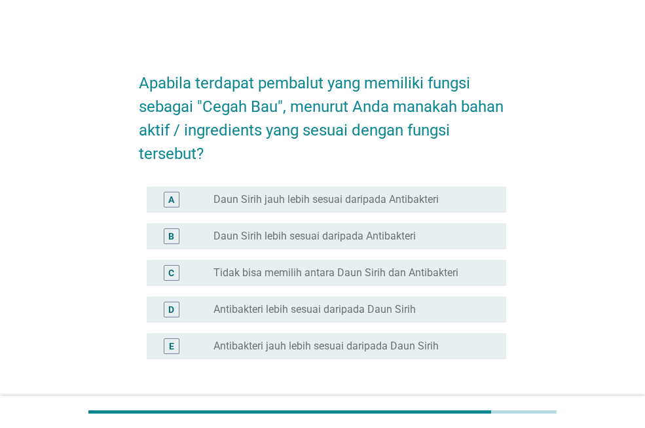
scroll to position [100, 0]
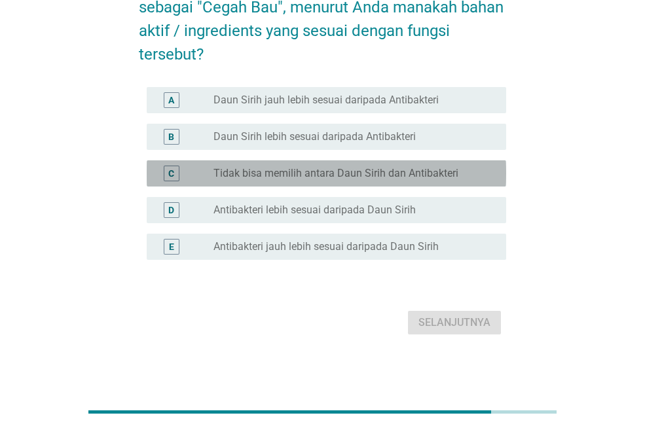
click at [299, 166] on div "radio_button_unchecked Tidak bisa memilih antara Daun Sirih dan Antibakteri" at bounding box center [354, 174] width 282 height 16
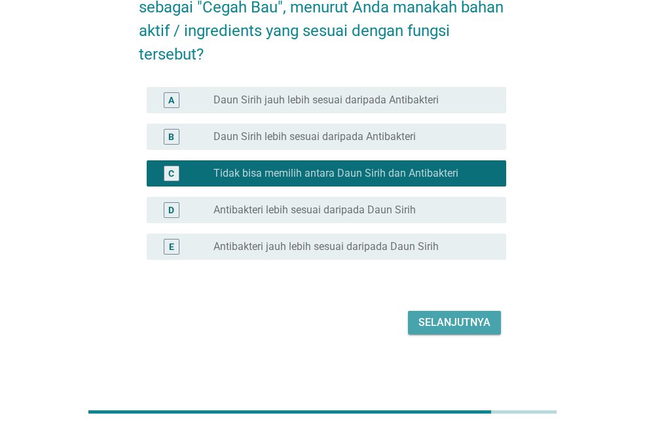
click at [437, 323] on div "Selanjutnya" at bounding box center [454, 323] width 72 height 16
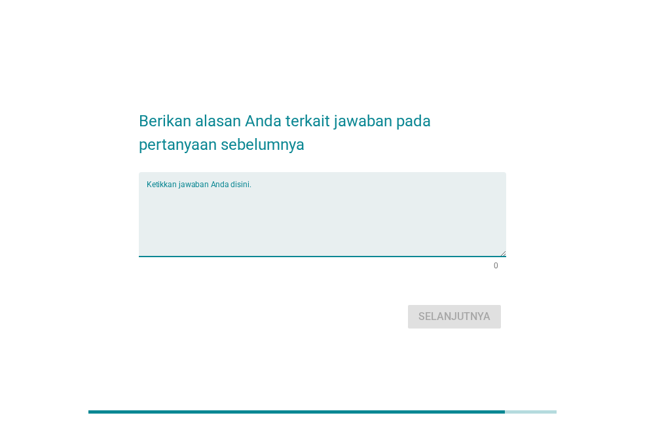
click at [303, 208] on textarea "Ketikkan jawaban Anda disini." at bounding box center [327, 222] width 360 height 69
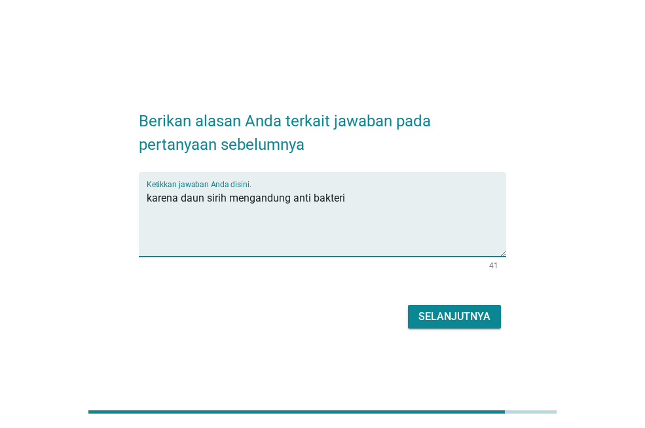
type textarea "karena daun sirih mengandung anti bakteri"
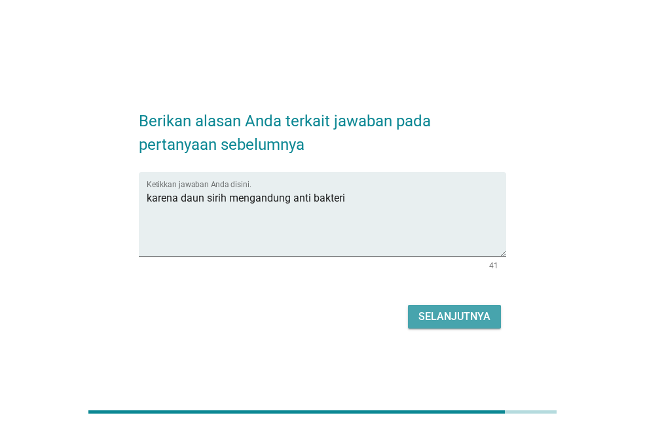
click at [455, 318] on div "Selanjutnya" at bounding box center [454, 317] width 72 height 16
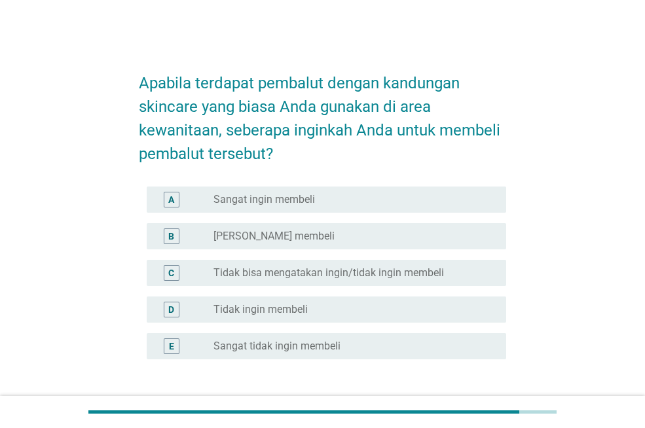
click at [263, 237] on label "[PERSON_NAME] membeli" at bounding box center [273, 236] width 121 height 13
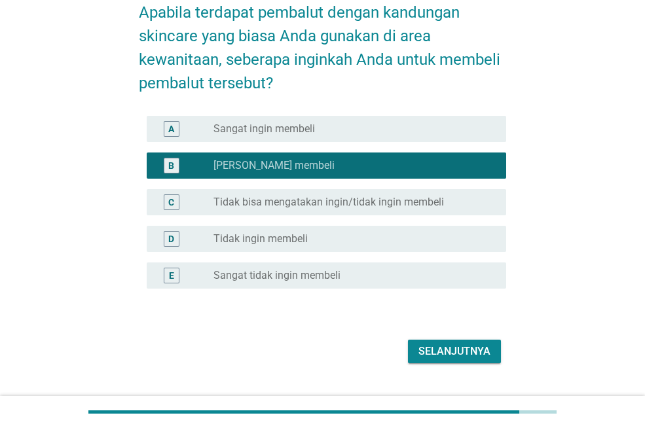
scroll to position [100, 0]
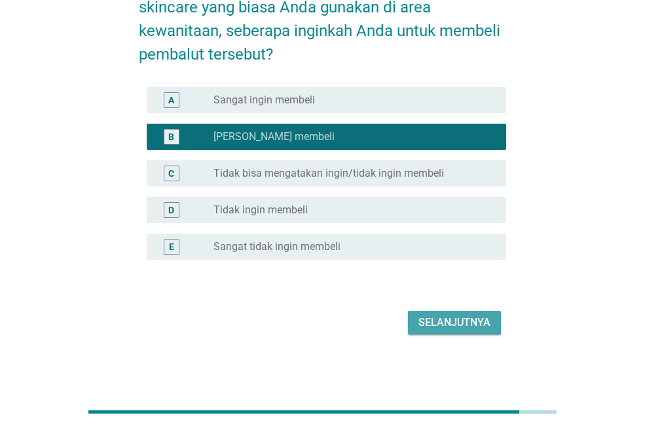
click at [451, 322] on div "Selanjutnya" at bounding box center [454, 323] width 72 height 16
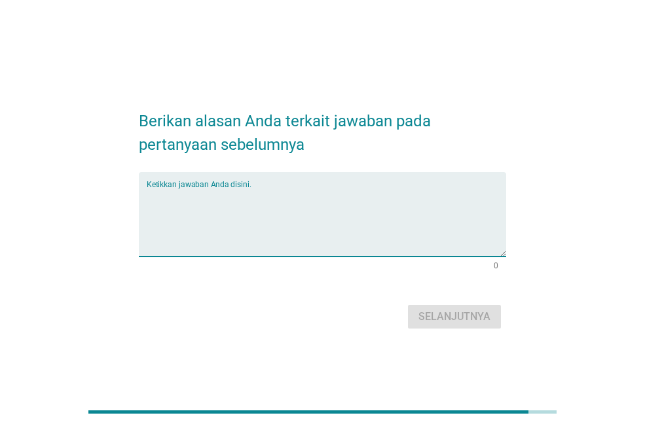
click at [275, 197] on textarea "Ketikkan jawaban Anda disini." at bounding box center [327, 222] width 360 height 69
type textarea "a"
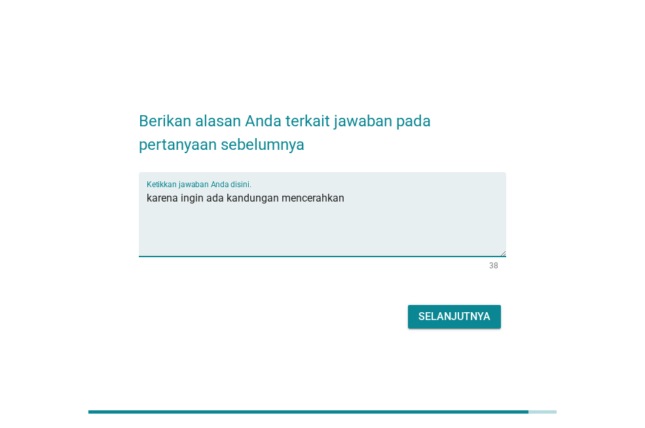
type textarea "karena ingin ada kandungan mencerahkan"
click at [444, 320] on div "Selanjutnya" at bounding box center [454, 317] width 72 height 16
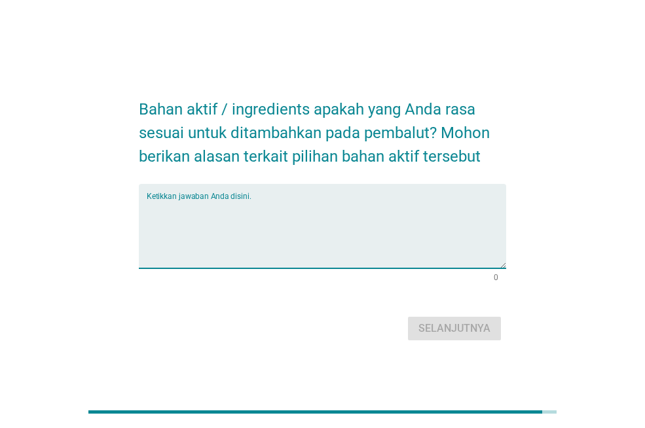
click at [258, 221] on textarea "Ketikkan jawaban Anda disini." at bounding box center [327, 234] width 360 height 69
type textarea "n"
click at [273, 208] on textarea "Ketikkan jawaban Anda disini." at bounding box center [327, 234] width 360 height 69
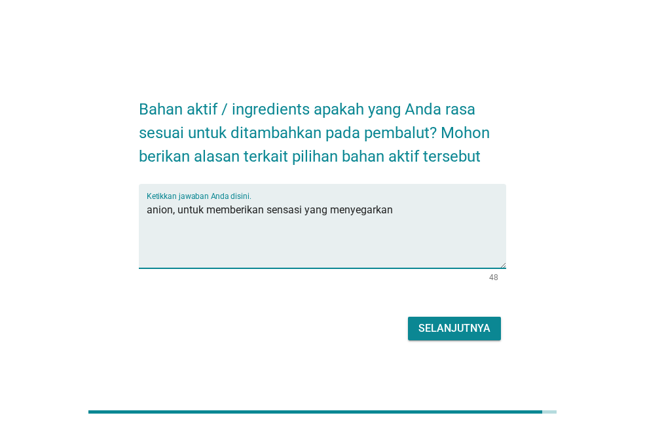
type textarea "anion, untuk memberikan sensasi yang menyegarkan"
click at [421, 317] on button "Selanjutnya" at bounding box center [454, 329] width 93 height 24
